Goal: Task Accomplishment & Management: Manage account settings

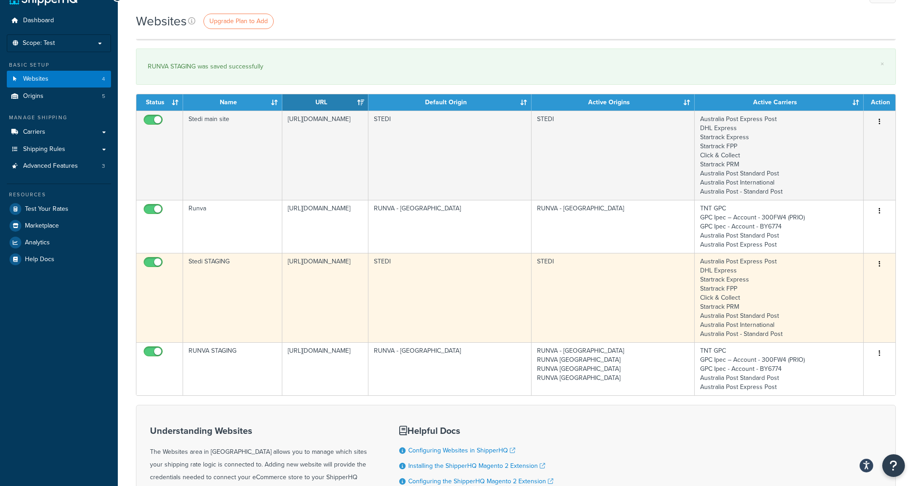
scroll to position [68, 0]
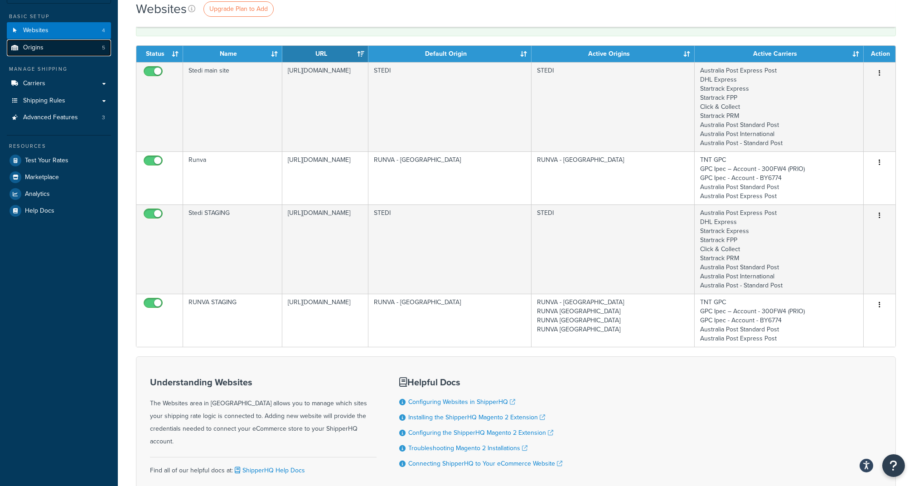
click at [63, 47] on link "Origins 5" at bounding box center [59, 47] width 104 height 17
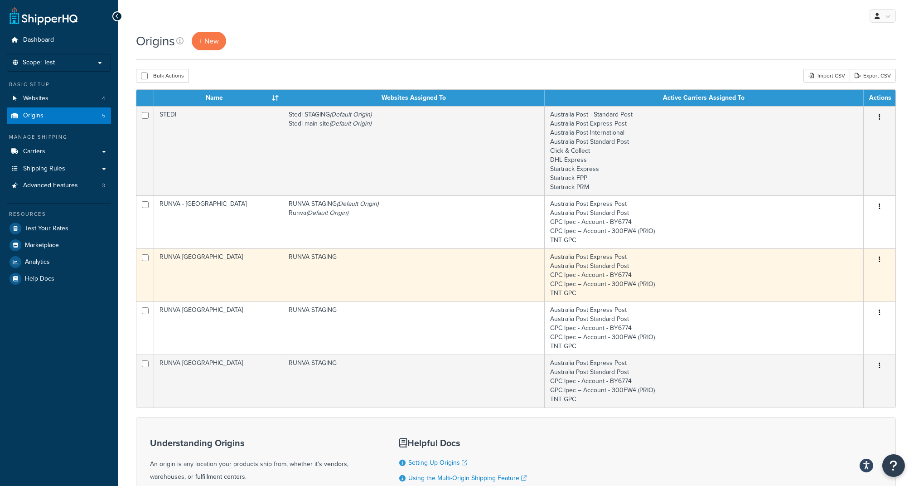
click at [883, 261] on button "button" at bounding box center [879, 259] width 13 height 14
click at [849, 318] on link "Delete" at bounding box center [850, 313] width 72 height 19
click at [435, 280] on td "RUNVA STAGING" at bounding box center [413, 274] width 261 height 53
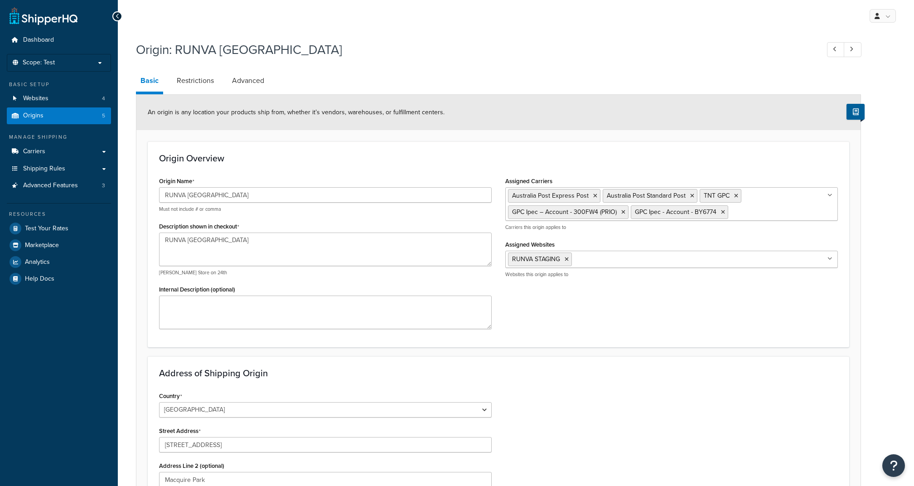
select select "1013"
select select "175"
click at [198, 77] on link "Restrictions" at bounding box center [195, 81] width 46 height 22
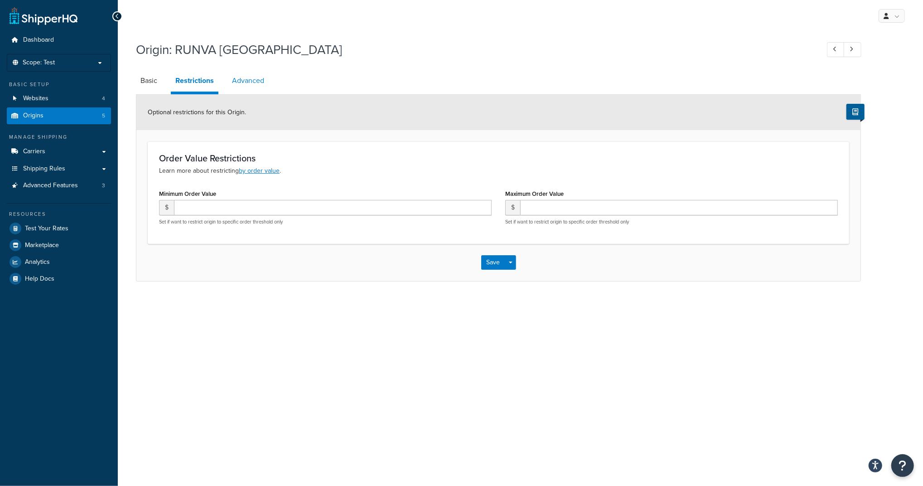
click at [252, 83] on link "Advanced" at bounding box center [247, 81] width 41 height 22
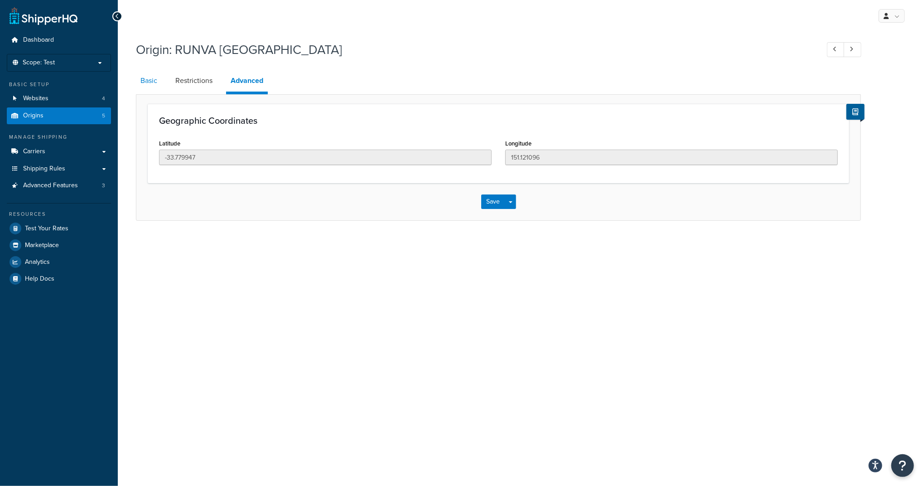
click at [143, 82] on link "Basic" at bounding box center [149, 81] width 26 height 22
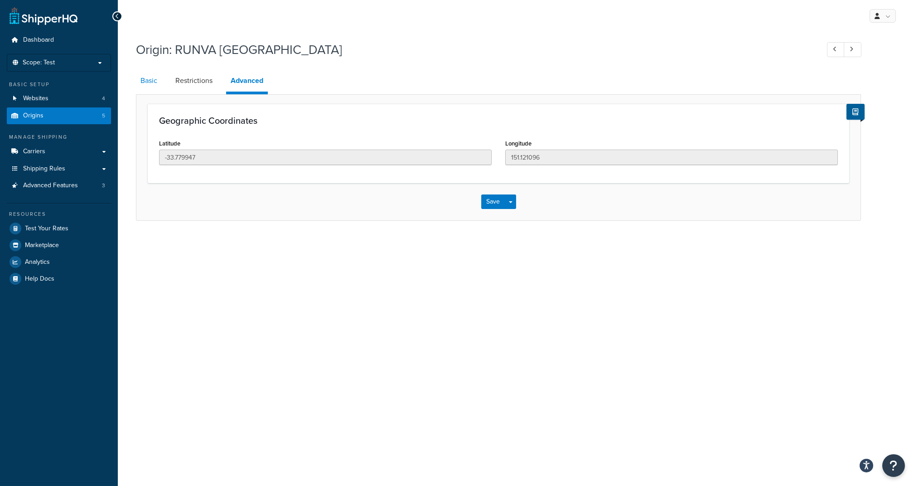
select select "1013"
select select "175"
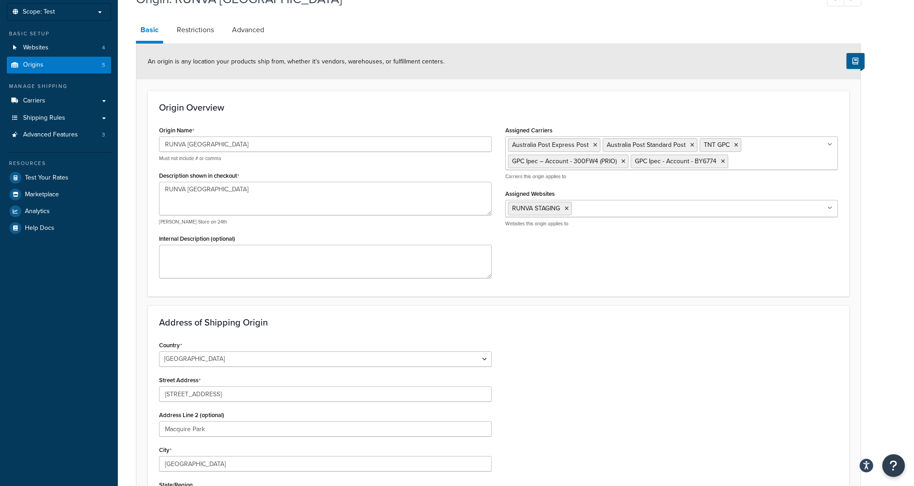
scroll to position [39, 0]
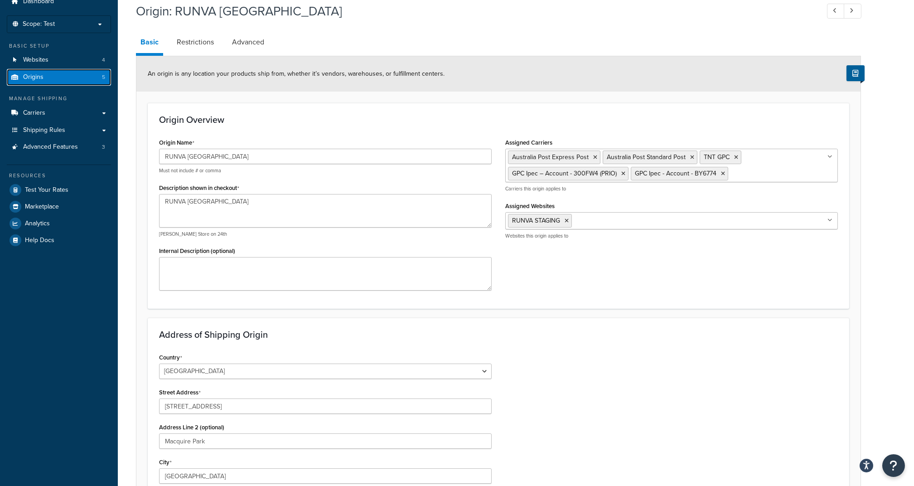
click at [95, 76] on link "Origins 5" at bounding box center [59, 77] width 104 height 17
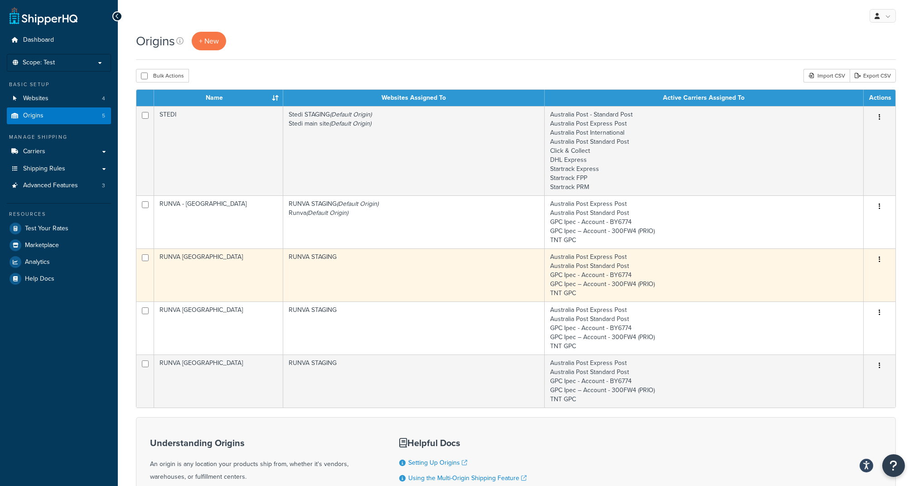
click at [142, 261] on td at bounding box center [145, 274] width 18 height 53
checkbox input "true"
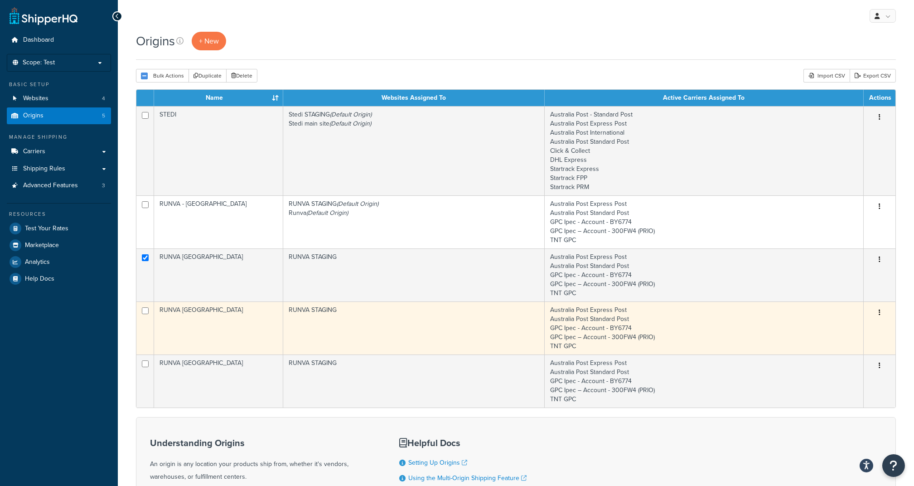
click at [143, 312] on input "checkbox" at bounding box center [145, 310] width 7 height 7
checkbox input "true"
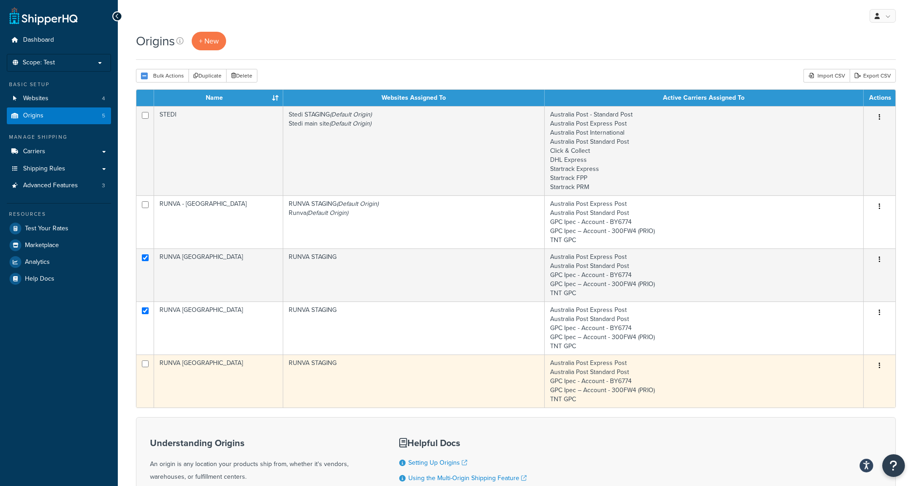
click at [144, 366] on input "checkbox" at bounding box center [145, 363] width 7 height 7
checkbox input "true"
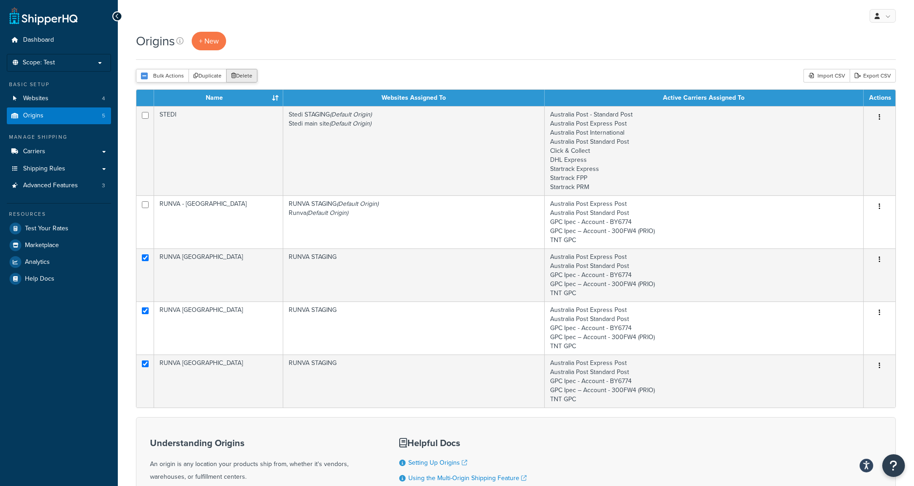
click at [246, 76] on button "Delete" at bounding box center [241, 76] width 31 height 14
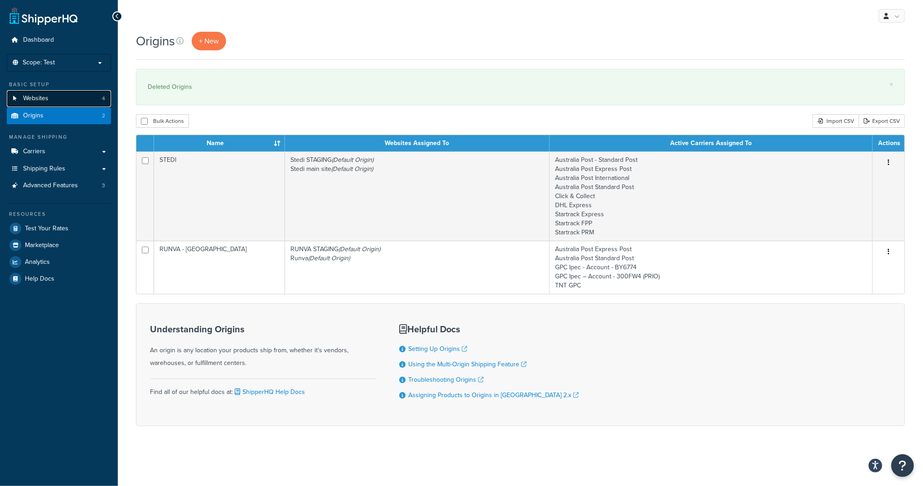
click at [50, 94] on link "Websites 4" at bounding box center [59, 98] width 104 height 17
